Goal: Find specific page/section: Find specific page/section

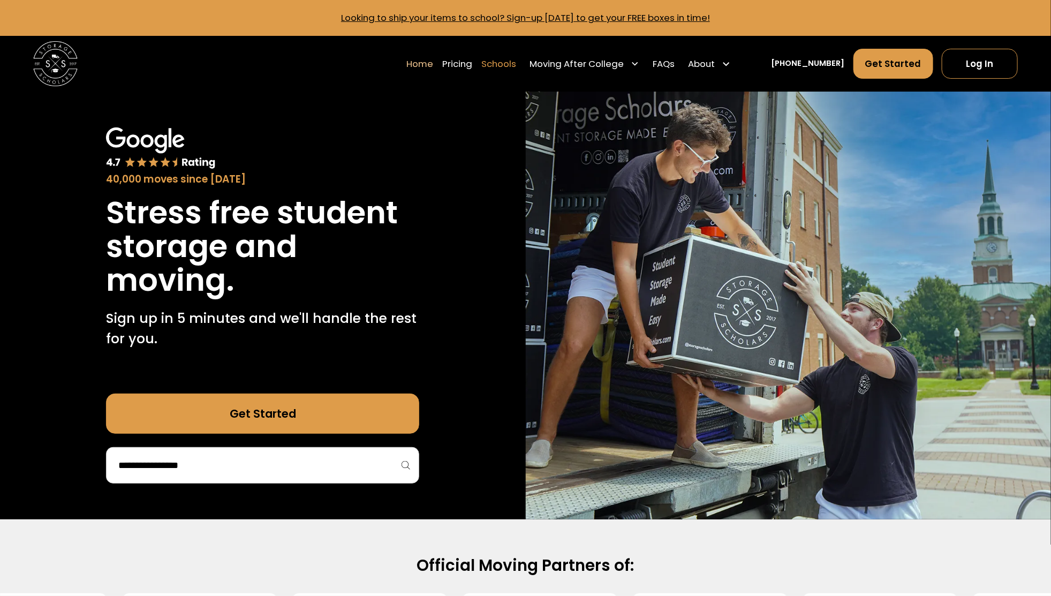
click at [516, 69] on link "Schools" at bounding box center [498, 64] width 35 height 32
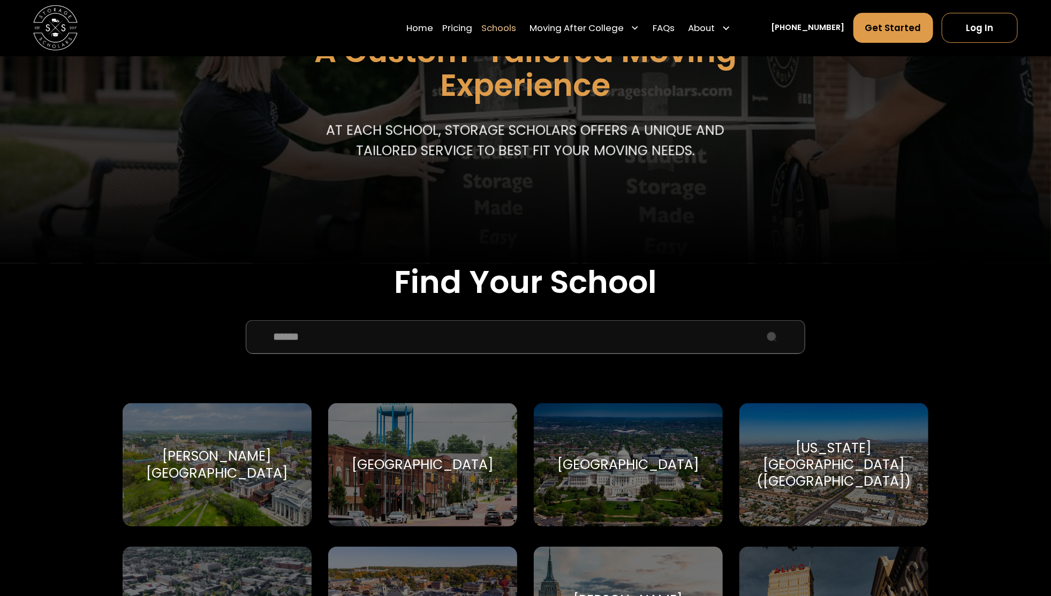
scroll to position [172, 0]
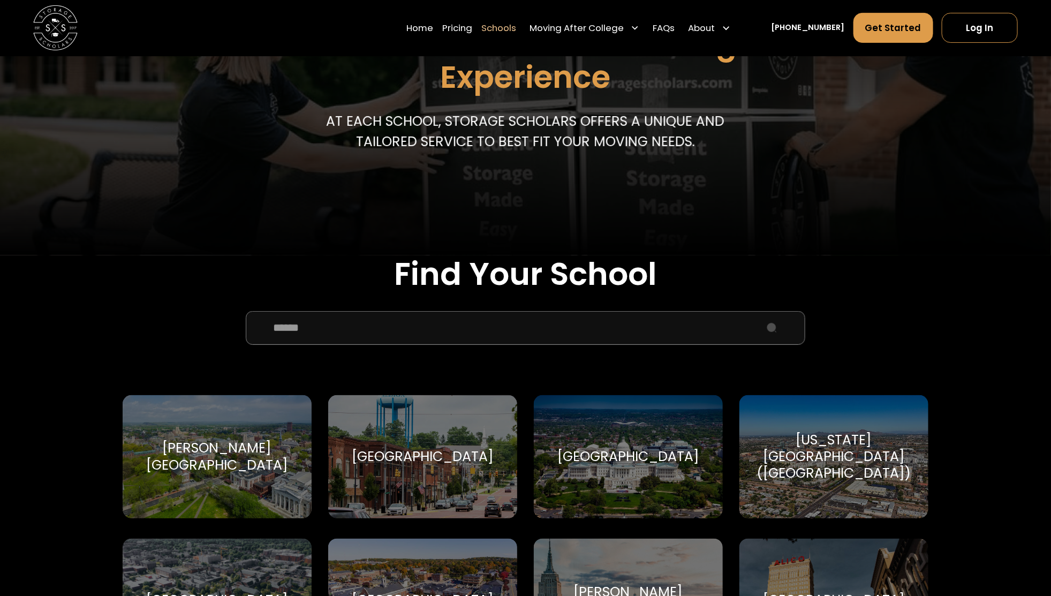
click at [371, 344] on input "School Select Form" at bounding box center [526, 328] width 560 height 34
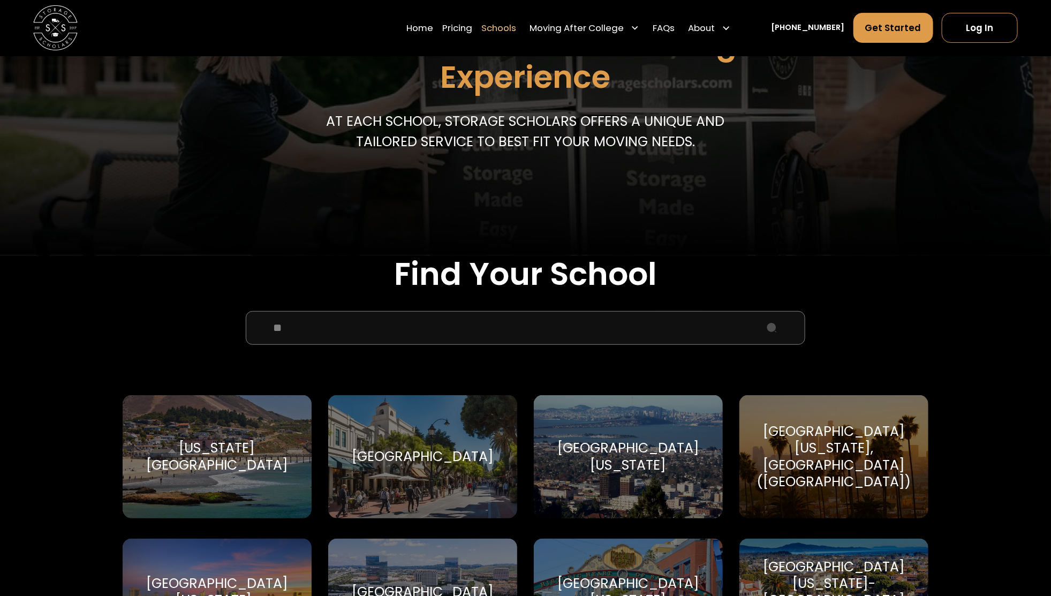
type input "*"
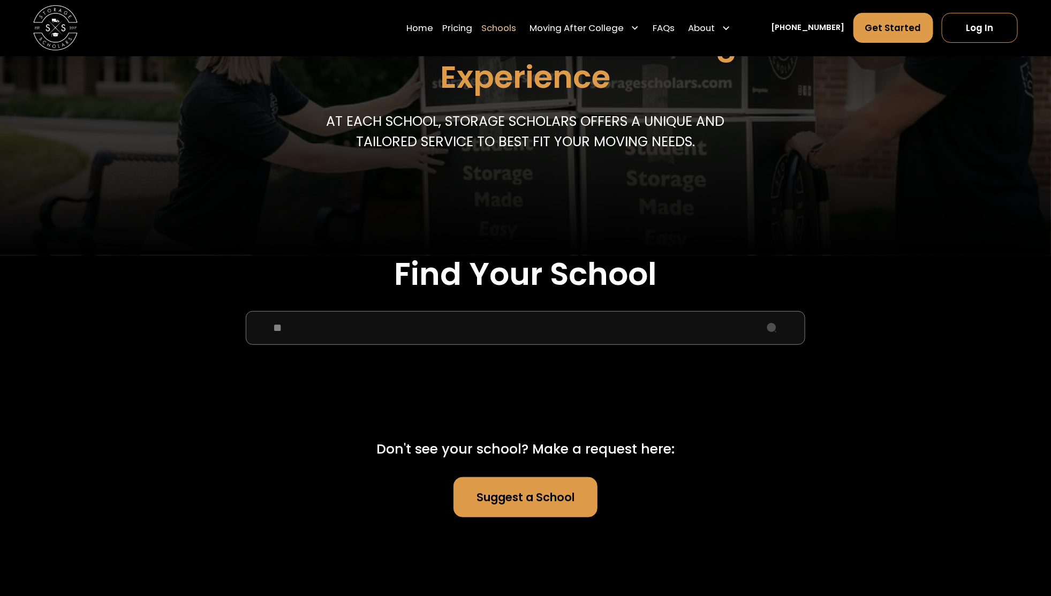
type input "*"
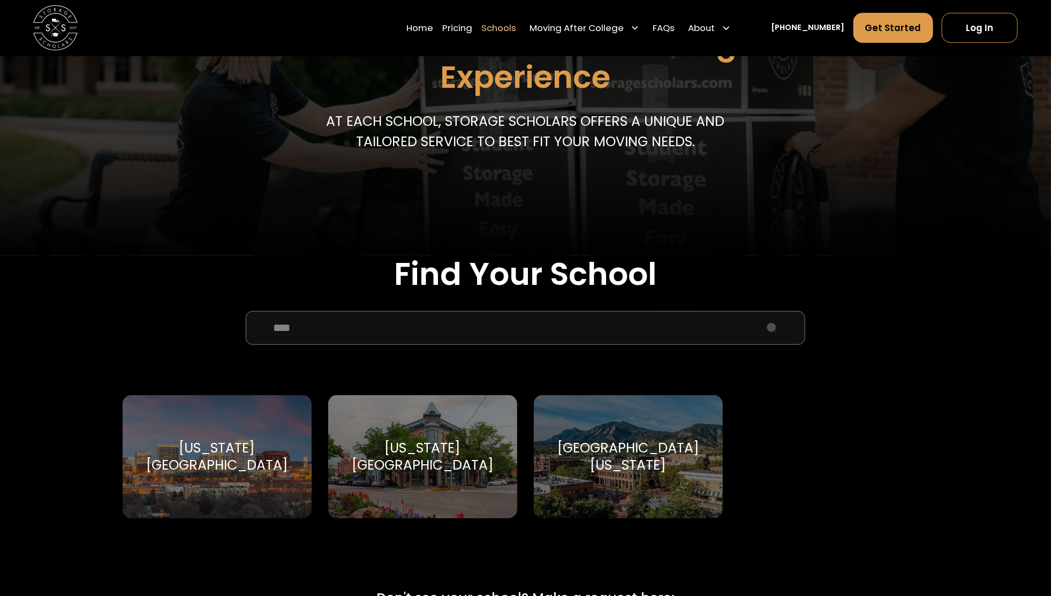
type input "****"
click at [449, 450] on div "[US_STATE][GEOGRAPHIC_DATA]" at bounding box center [423, 457] width 162 height 34
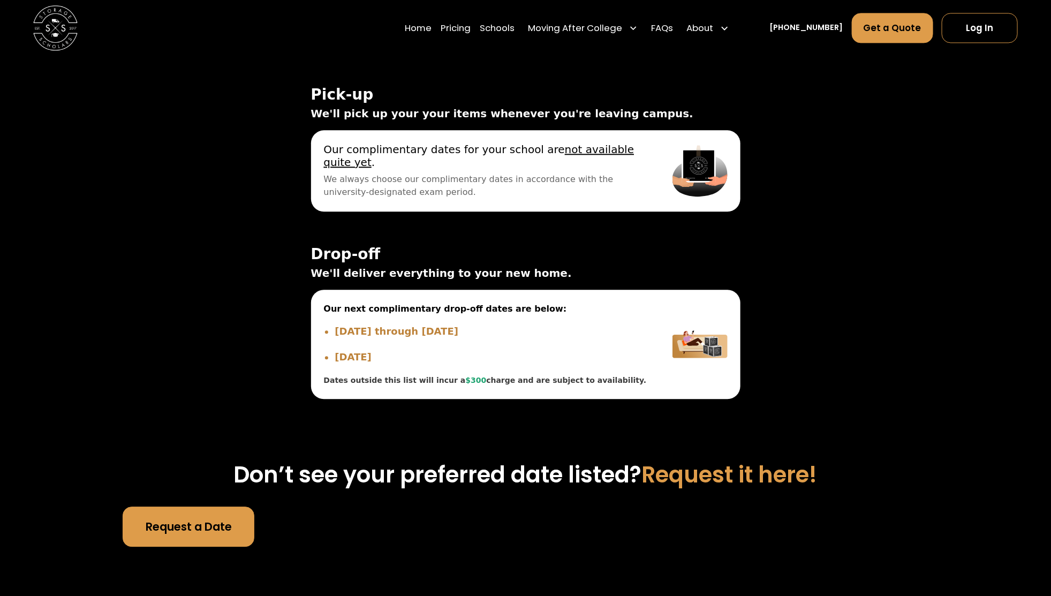
scroll to position [3337, 0]
